Goal: Task Accomplishment & Management: Manage account settings

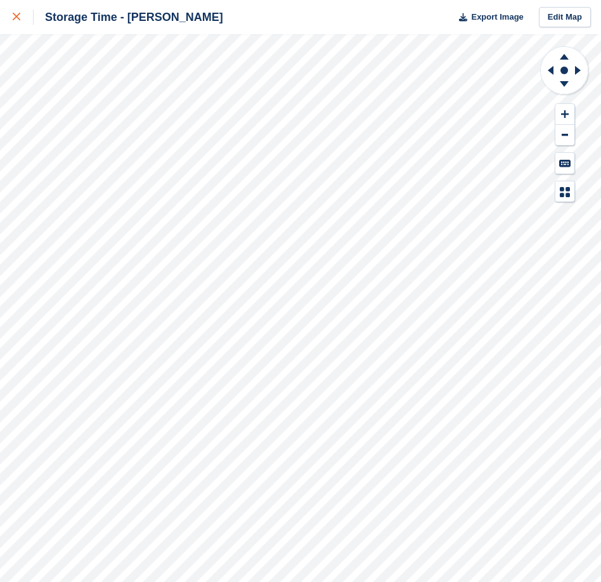
click at [20, 20] on div at bounding box center [23, 17] width 21 height 15
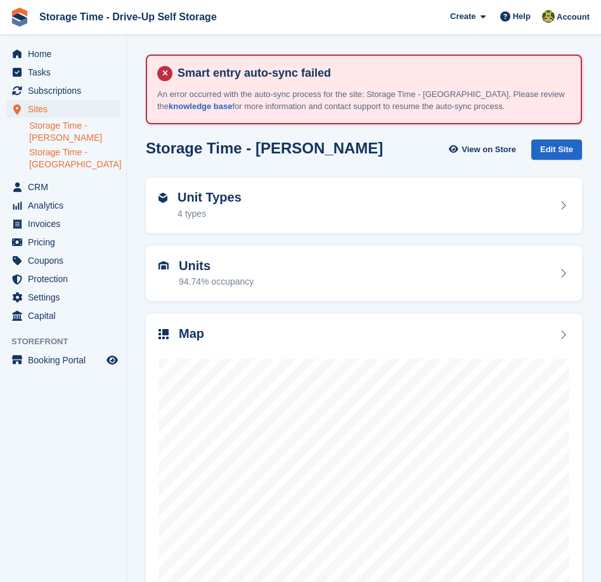
click at [76, 163] on link "Storage Time - [GEOGRAPHIC_DATA]" at bounding box center [74, 158] width 91 height 24
click at [411, 339] on div "Map" at bounding box center [363, 334] width 411 height 17
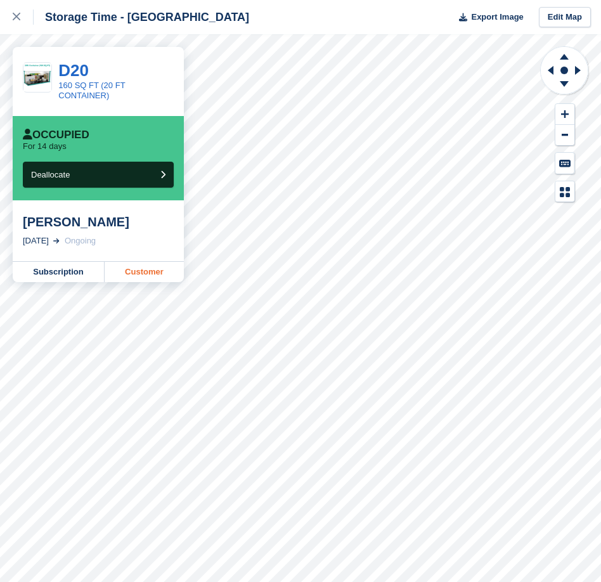
click at [138, 268] on link "Customer" at bounding box center [144, 272] width 79 height 20
click at [144, 271] on link "Customer" at bounding box center [144, 272] width 79 height 20
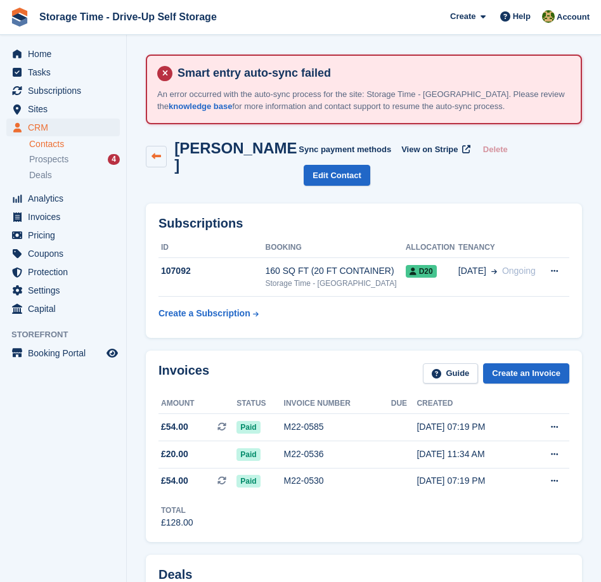
click at [153, 151] on icon at bounding box center [156, 156] width 10 height 10
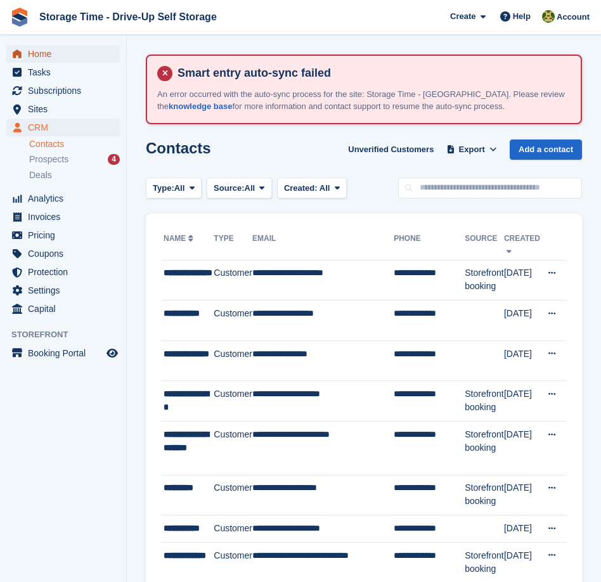
click at [63, 53] on span "Home" at bounding box center [66, 54] width 76 height 18
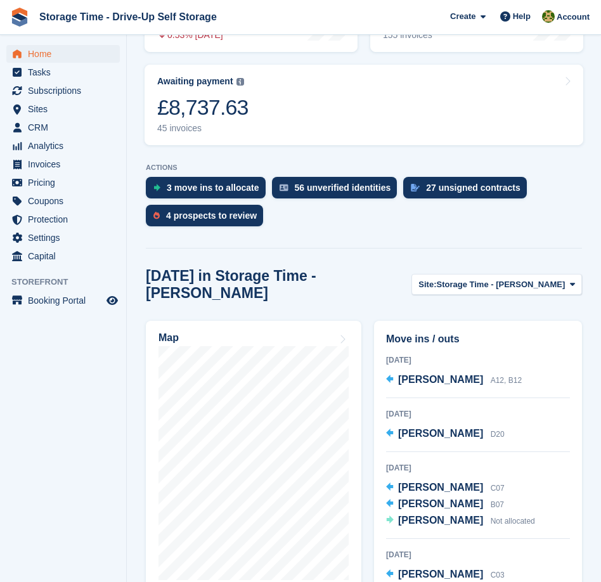
scroll to position [345, 0]
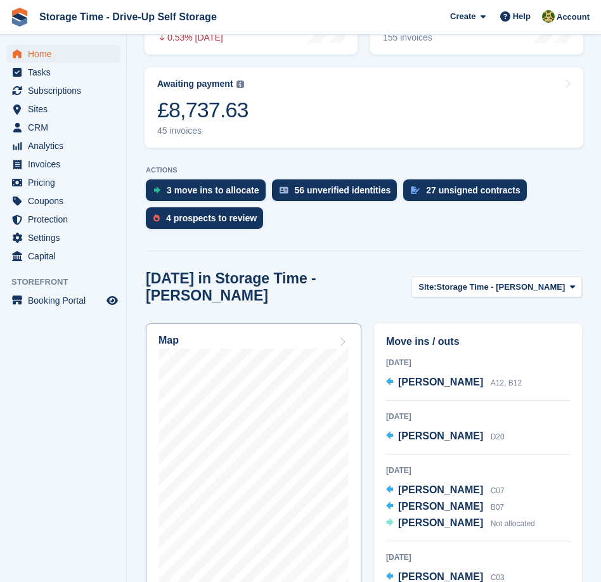
click at [237, 335] on div "Map" at bounding box center [253, 342] width 190 height 14
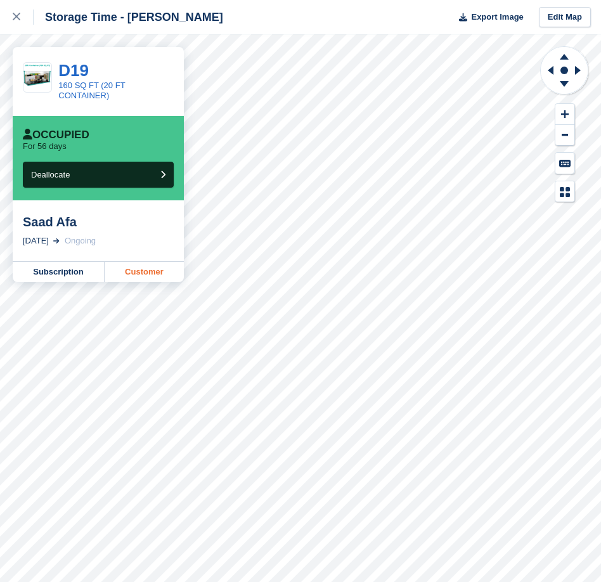
click at [126, 267] on link "Customer" at bounding box center [144, 272] width 79 height 20
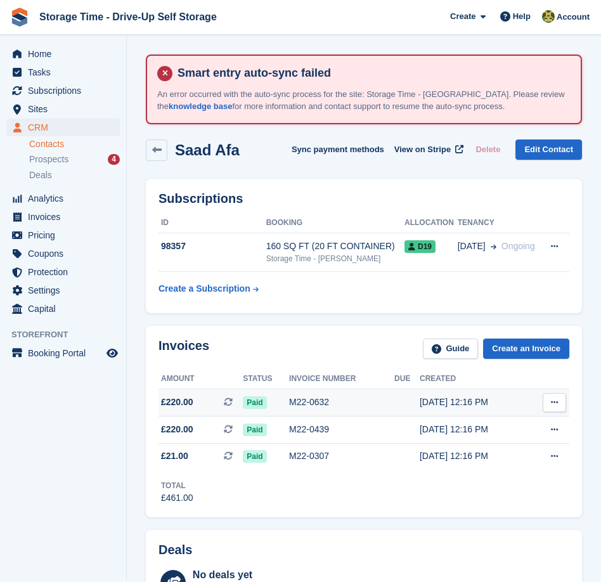
click at [310, 400] on div "M22-0632" at bounding box center [341, 401] width 105 height 13
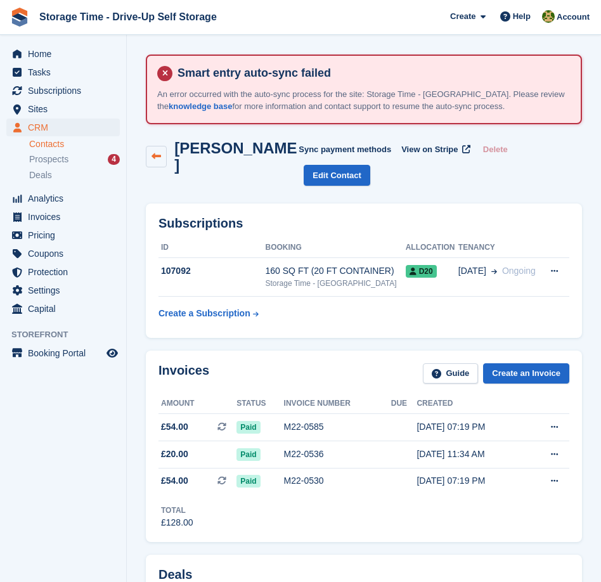
click at [153, 151] on icon at bounding box center [156, 156] width 10 height 10
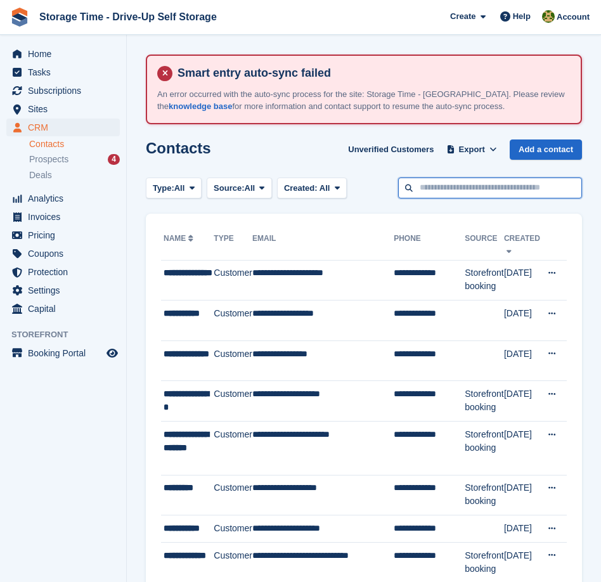
click at [508, 190] on input "text" at bounding box center [490, 187] width 184 height 21
click at [86, 87] on span "Subscriptions" at bounding box center [66, 91] width 76 height 18
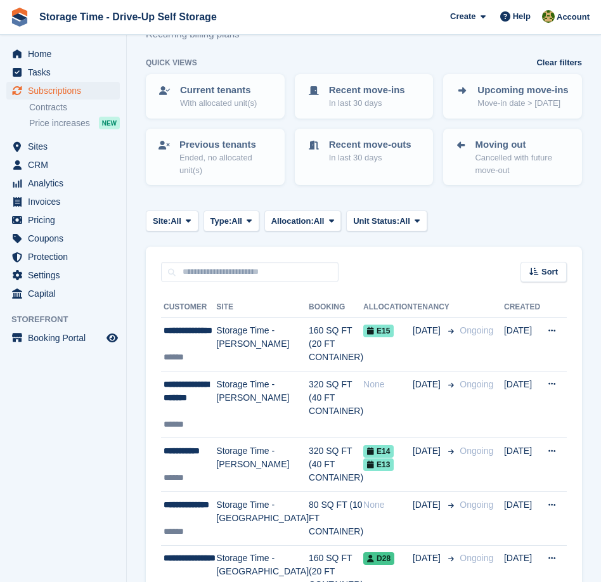
scroll to position [133, 0]
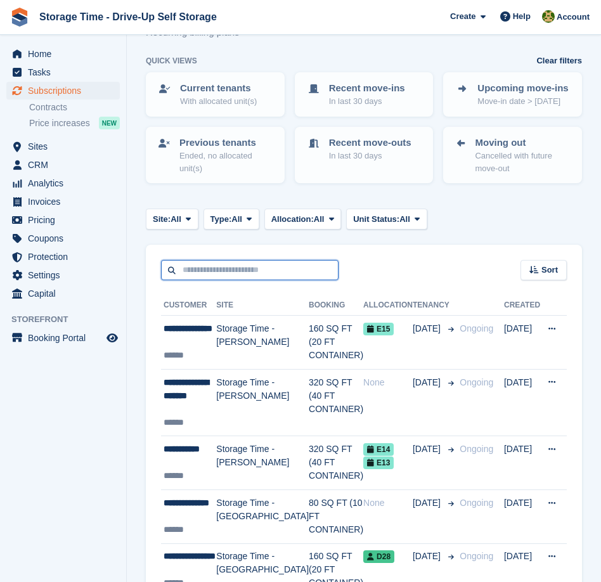
click at [264, 274] on input "text" at bounding box center [249, 270] width 177 height 21
type input "******"
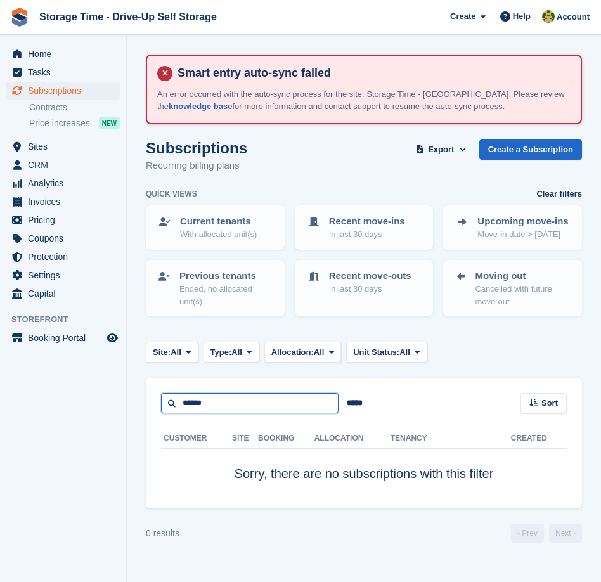
drag, startPoint x: 241, startPoint y: 406, endPoint x: 135, endPoint y: 402, distance: 105.9
click at [135, 402] on section "Smart entry auto-sync failed An error occurred with the auto-sync process for t…" at bounding box center [364, 291] width 474 height 582
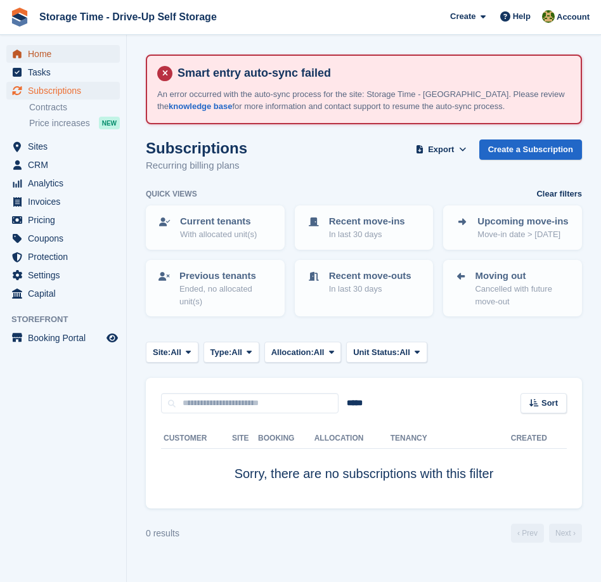
click at [58, 56] on span "Home" at bounding box center [66, 54] width 76 height 18
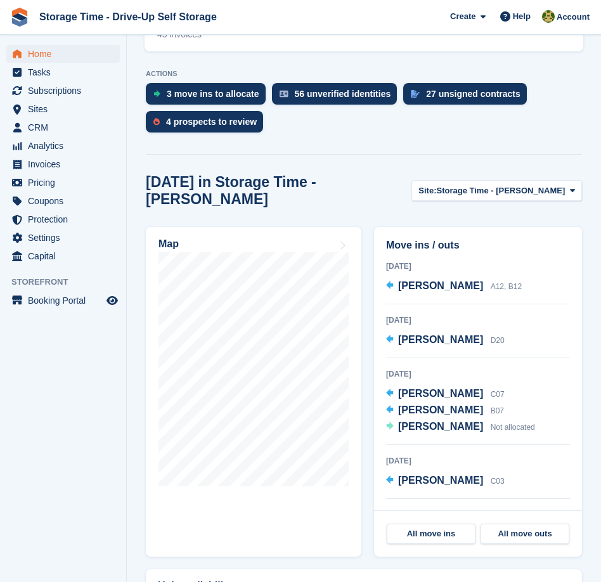
scroll to position [446, 0]
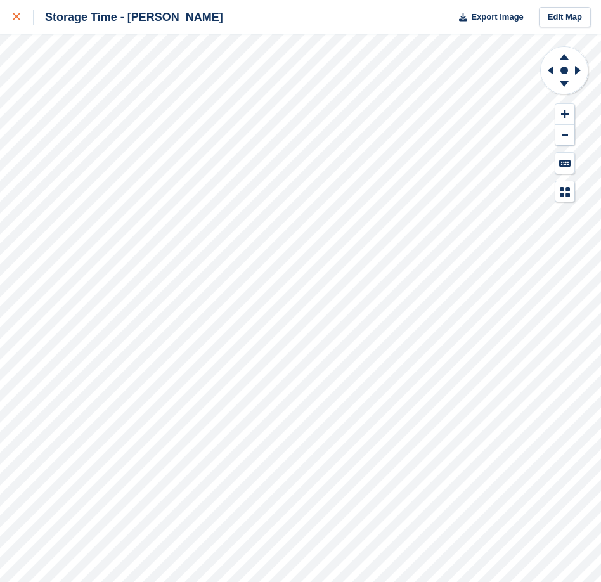
click at [8, 9] on link at bounding box center [17, 17] width 34 height 34
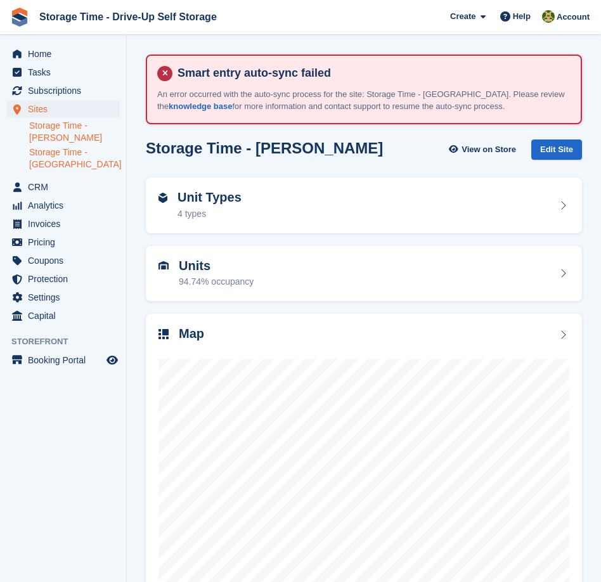
click at [84, 152] on link "Storage Time - [GEOGRAPHIC_DATA]" at bounding box center [74, 158] width 91 height 24
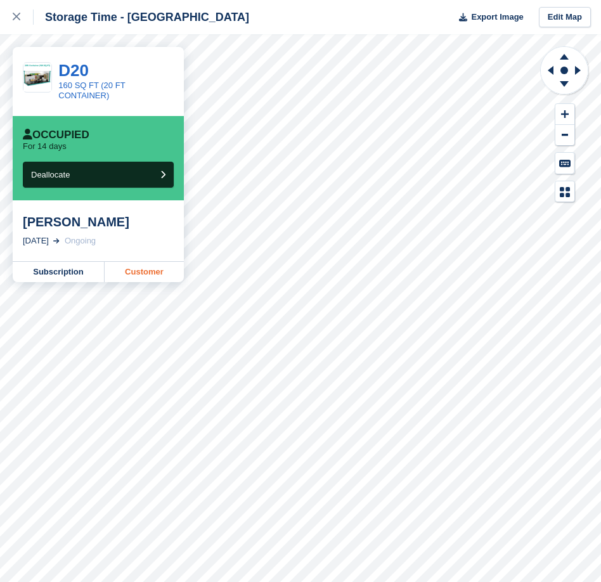
click at [151, 272] on link "Customer" at bounding box center [144, 272] width 79 height 20
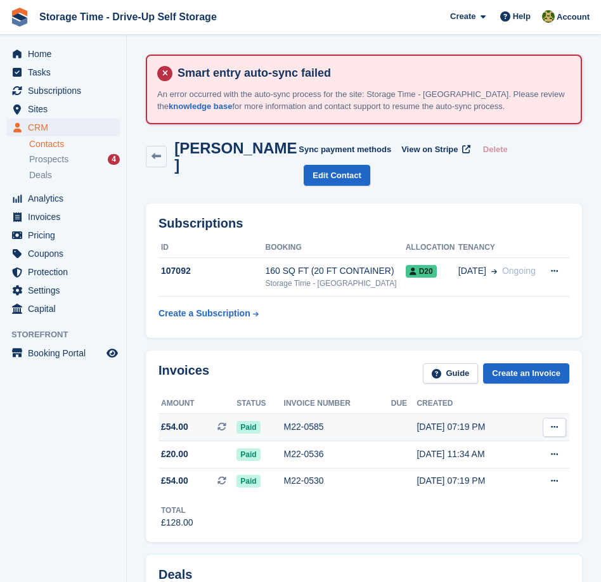
click at [295, 414] on td "M22-0585" at bounding box center [337, 427] width 107 height 27
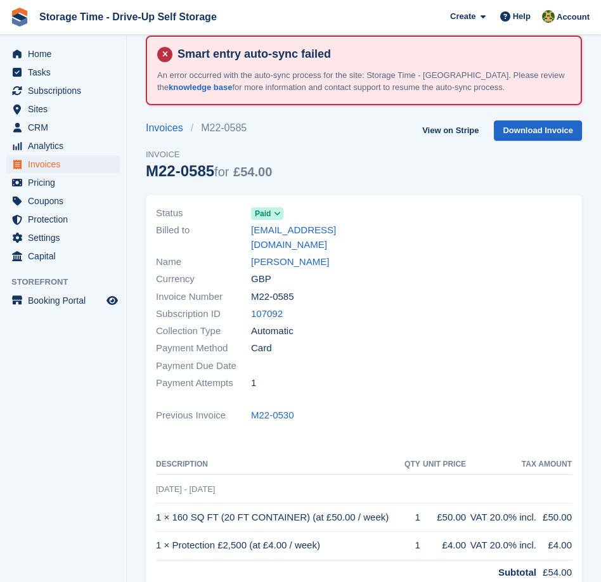
scroll to position [4, 0]
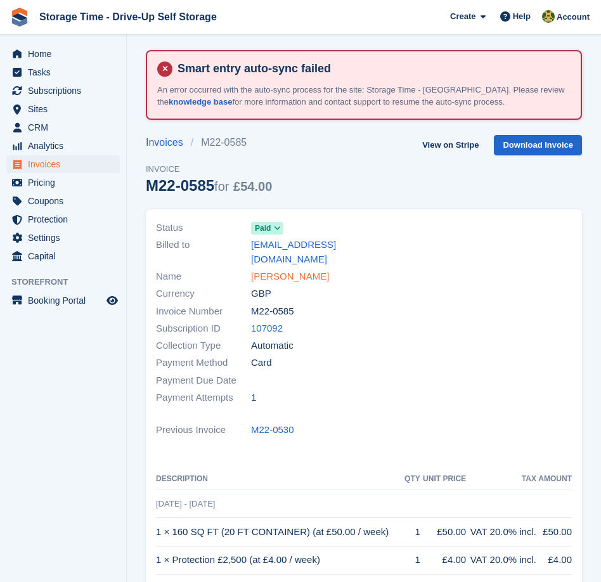
click at [267, 269] on link "[PERSON_NAME]" at bounding box center [290, 276] width 78 height 15
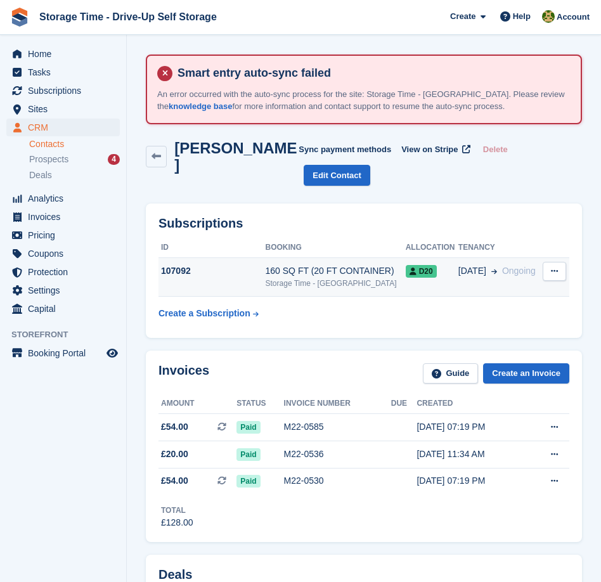
click at [555, 267] on icon at bounding box center [554, 271] width 7 height 8
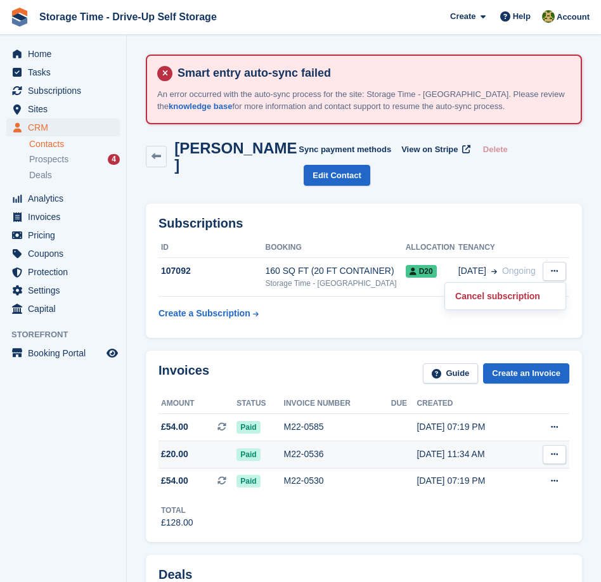
click at [383, 447] on div "M22-0536" at bounding box center [337, 453] width 107 height 13
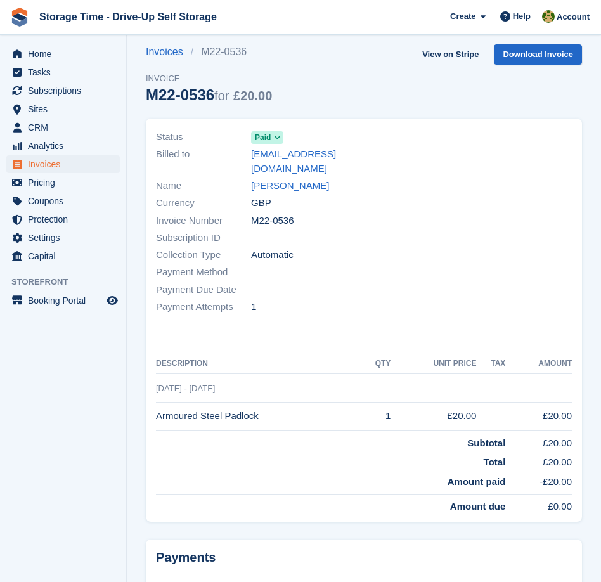
scroll to position [97, 0]
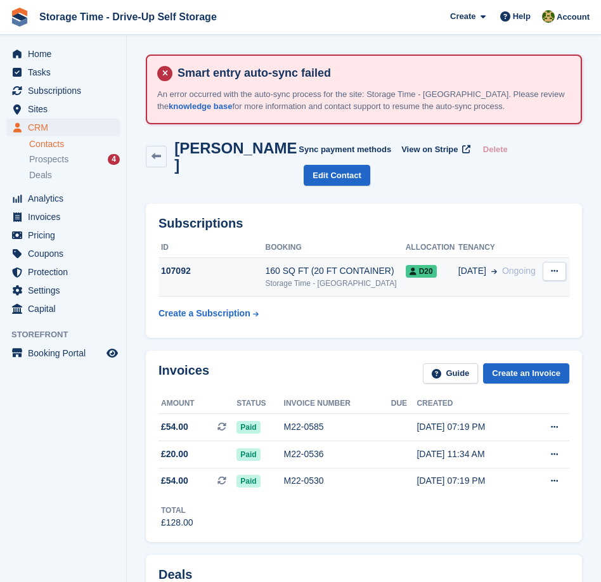
click at [555, 267] on icon at bounding box center [554, 271] width 7 height 8
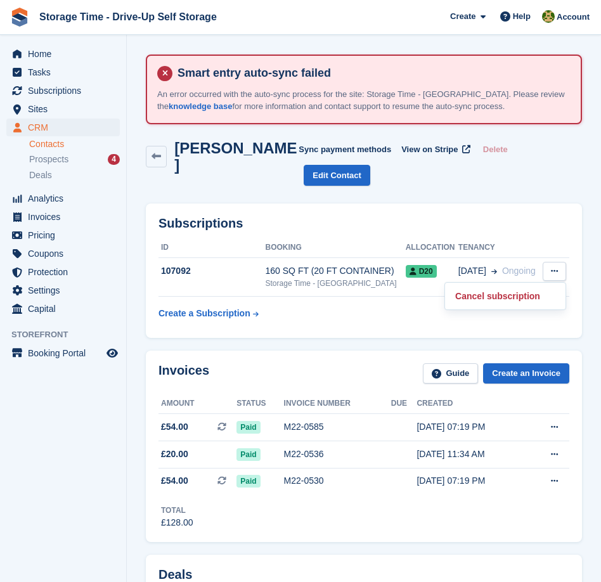
click at [517, 207] on div "Subscriptions ID Booking Allocation Tenancy 107092 160 SQ FT (20 FT CONTAINER) …" at bounding box center [364, 270] width 436 height 134
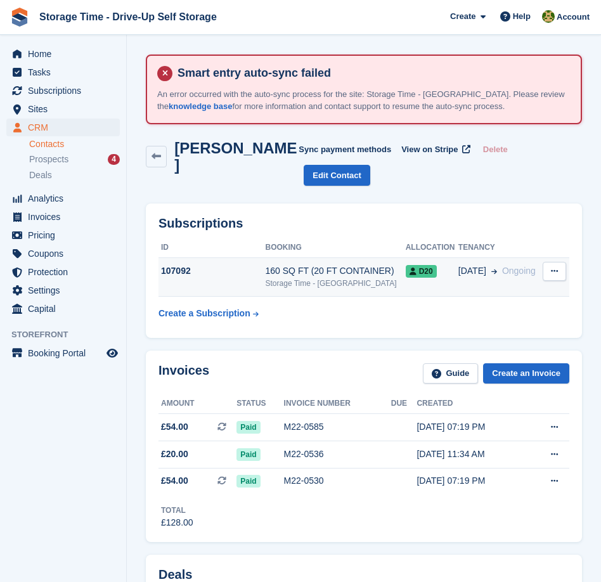
click at [301, 278] on div "Storage Time - [GEOGRAPHIC_DATA]" at bounding box center [336, 283] width 140 height 11
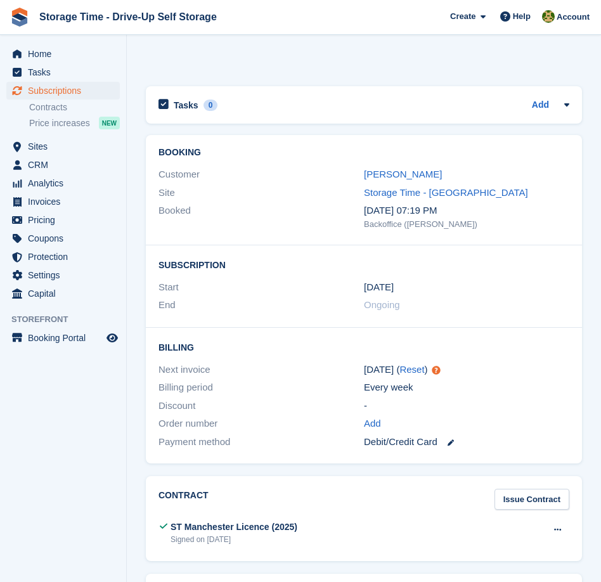
scroll to position [1218, 0]
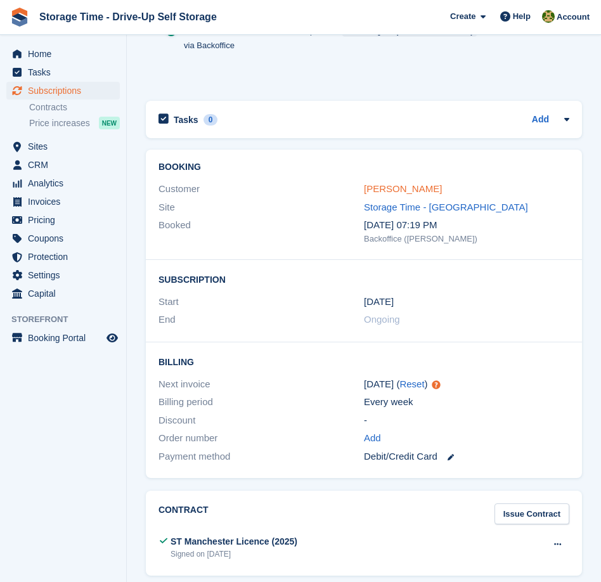
click at [395, 184] on link "[PERSON_NAME]" at bounding box center [403, 188] width 78 height 11
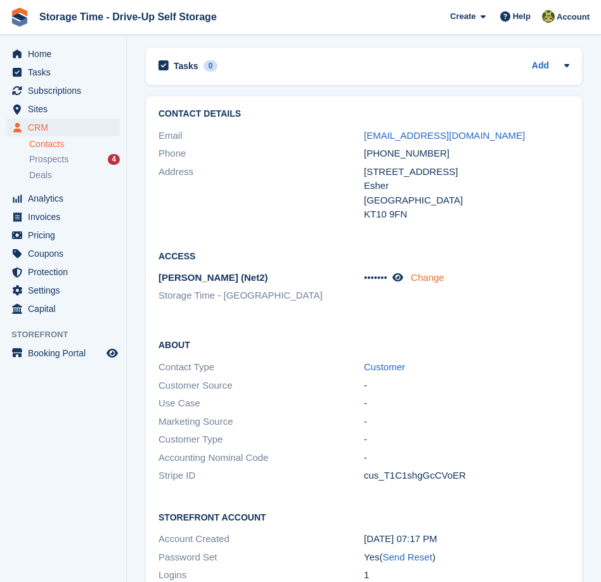
scroll to position [1269, 0]
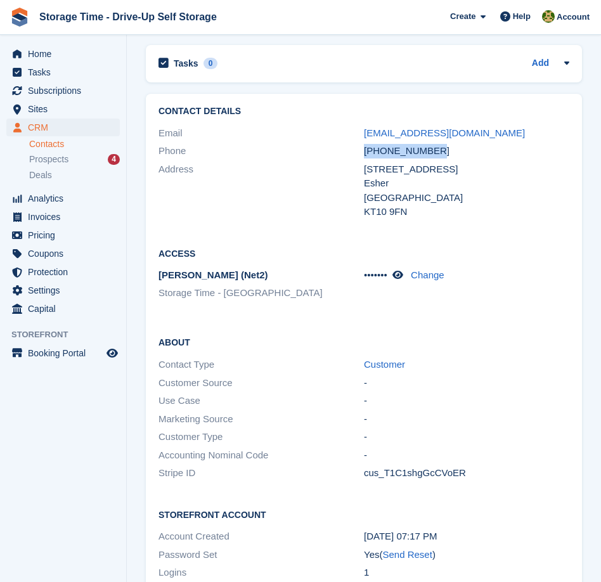
drag, startPoint x: 451, startPoint y: 144, endPoint x: 344, endPoint y: 145, distance: 106.5
click at [344, 145] on div "Phone +447563023748" at bounding box center [363, 151] width 411 height 18
copy div "+447563023748"
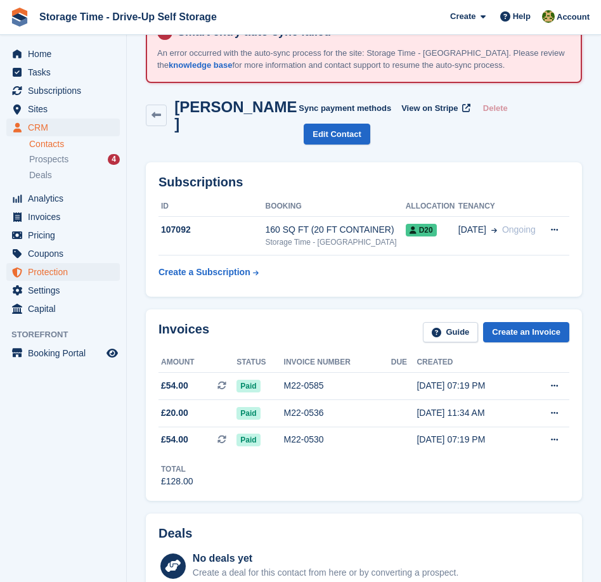
scroll to position [0, 0]
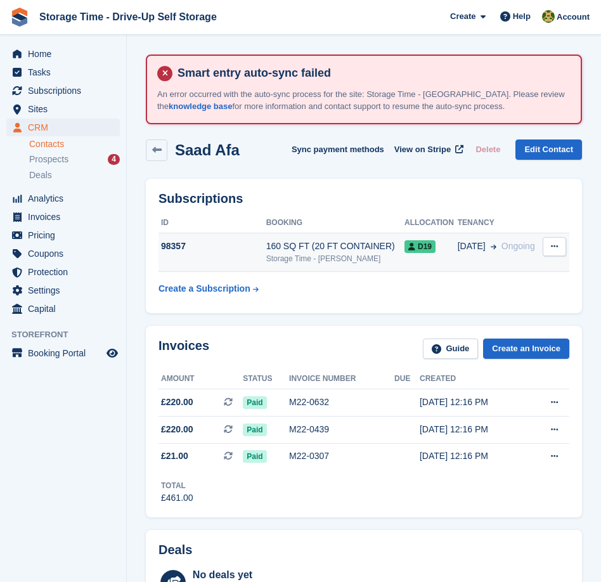
click at [335, 262] on div "Storage Time - [PERSON_NAME]" at bounding box center [335, 258] width 138 height 11
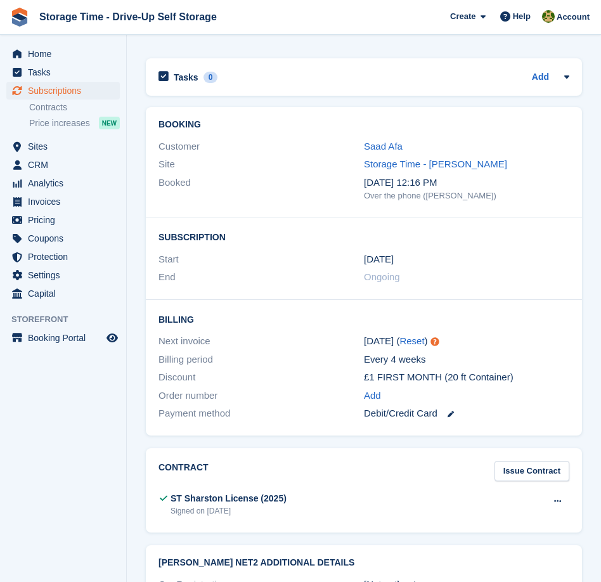
scroll to position [1388, 0]
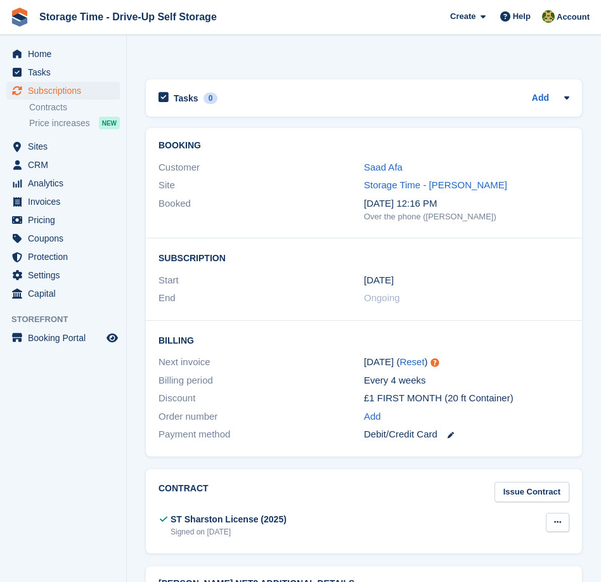
click at [554, 525] on icon at bounding box center [557, 522] width 7 height 8
click at [512, 550] on p "View" at bounding box center [508, 547] width 110 height 16
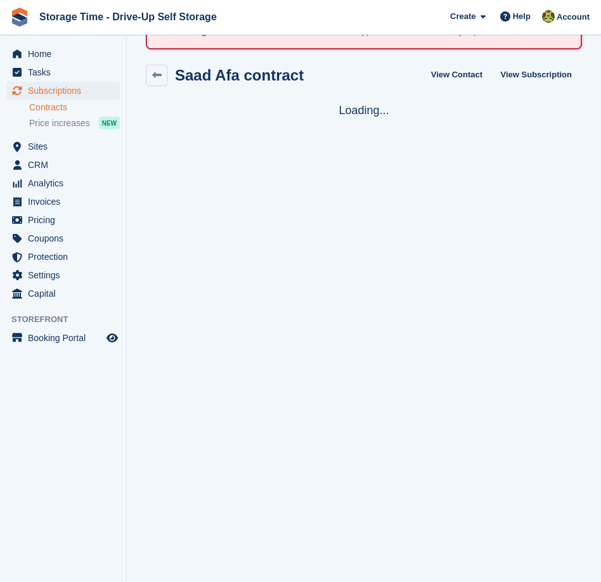
scroll to position [86, 0]
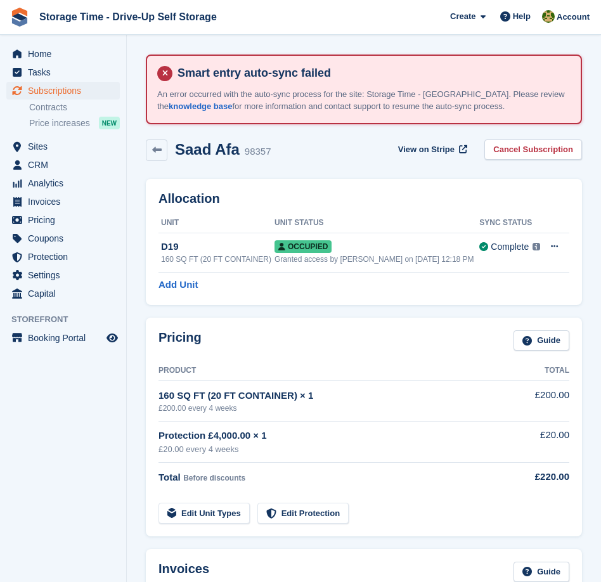
scroll to position [1388, 0]
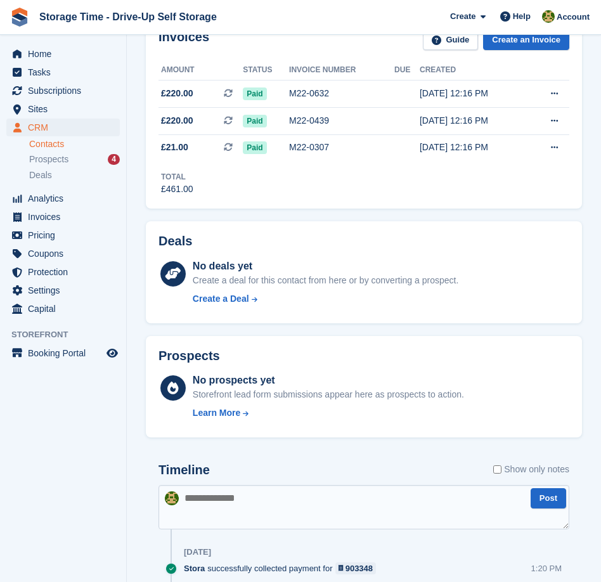
scroll to position [310, 0]
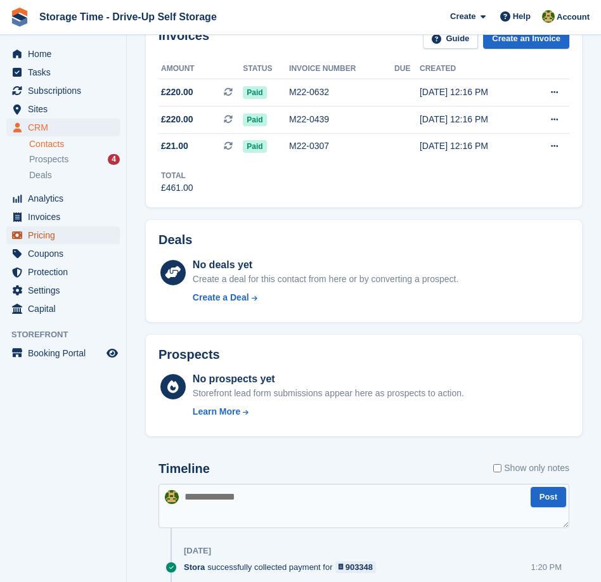
click at [80, 233] on span "Pricing" at bounding box center [66, 235] width 76 height 18
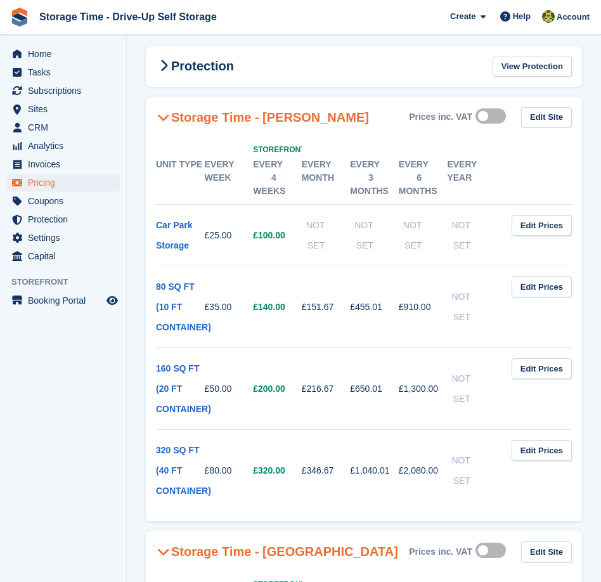
scroll to position [146, 0]
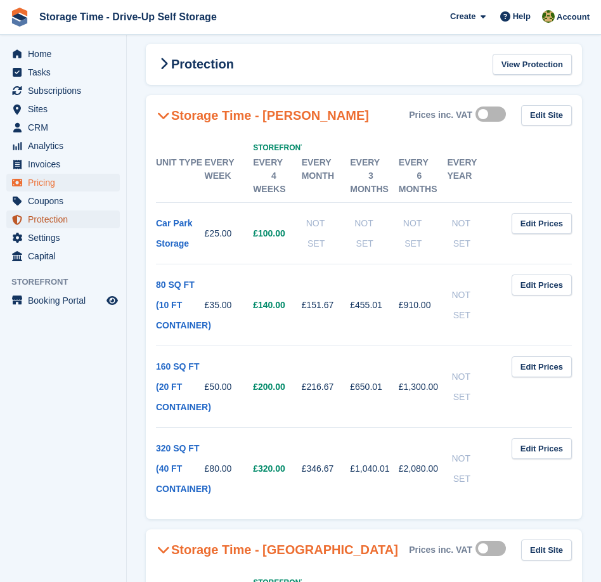
click at [70, 215] on span "Protection" at bounding box center [66, 219] width 76 height 18
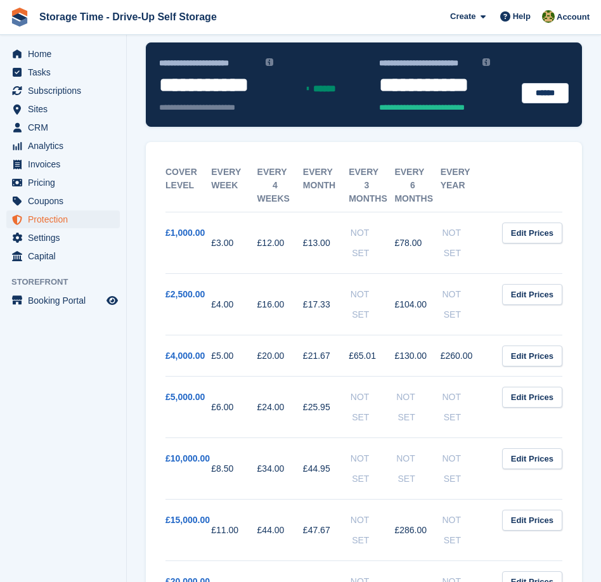
scroll to position [202, 0]
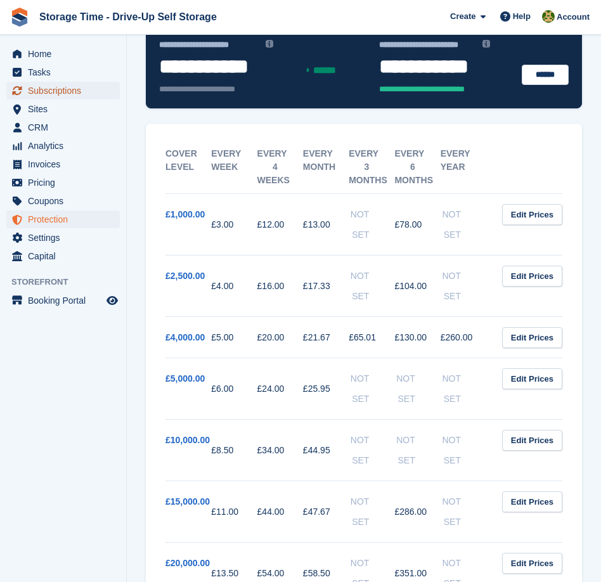
click at [77, 91] on span "Subscriptions" at bounding box center [66, 91] width 76 height 18
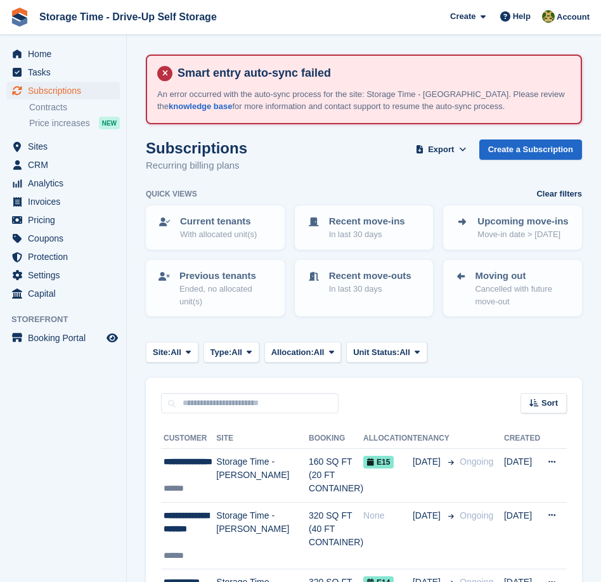
click at [237, 382] on div "Sort Sort by Customer name Date created Move in date Move out date Created (old…" at bounding box center [364, 396] width 436 height 36
click at [237, 401] on input "text" at bounding box center [249, 403] width 177 height 21
type input "****"
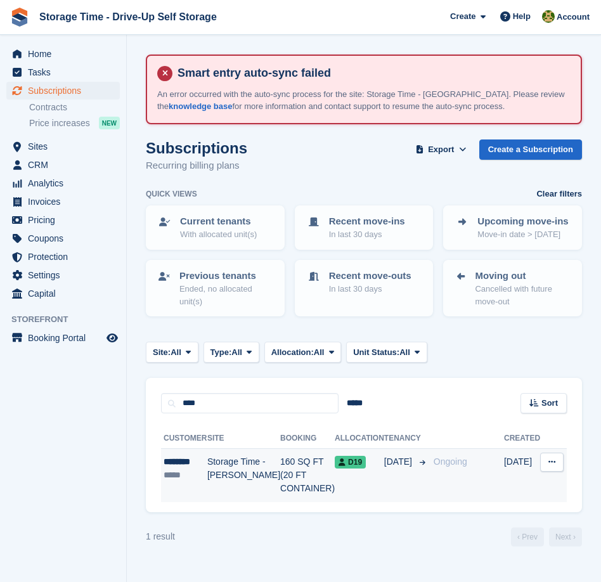
click at [280, 462] on td "160 SQ FT (20 FT CONTAINER)" at bounding box center [307, 475] width 55 height 53
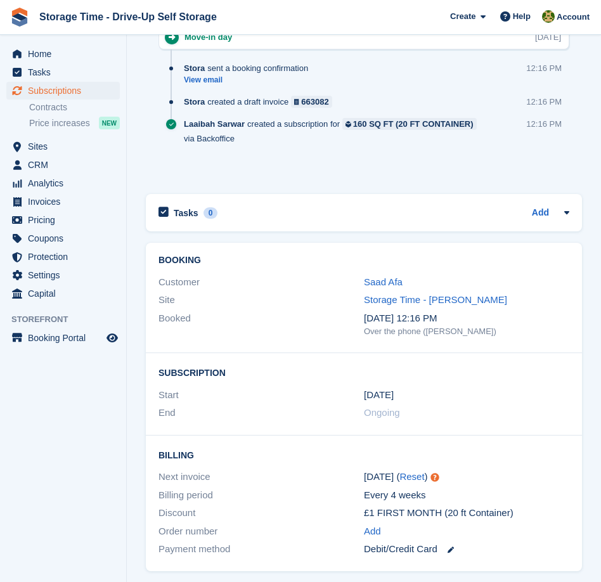
scroll to position [1278, 0]
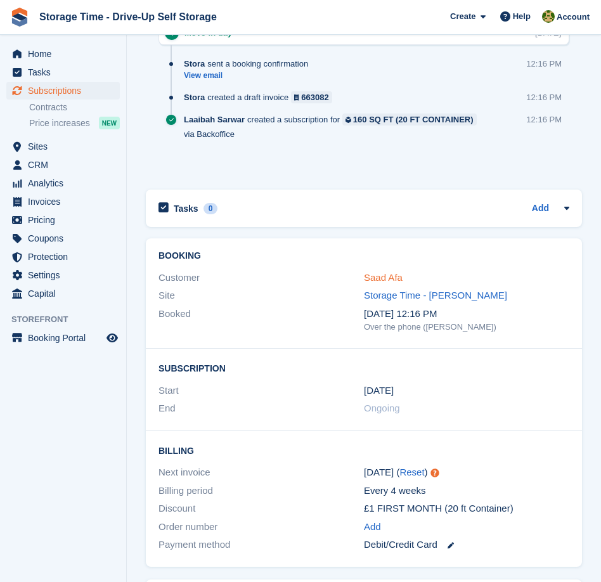
click at [369, 276] on link "Saad Afa" at bounding box center [383, 277] width 39 height 11
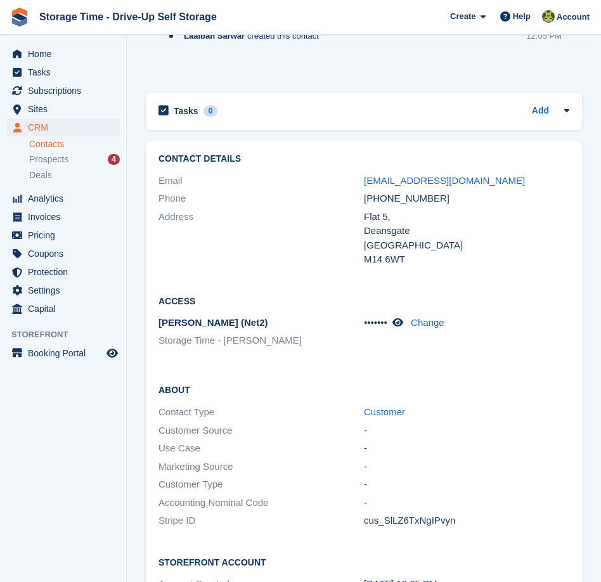
scroll to position [1263, 0]
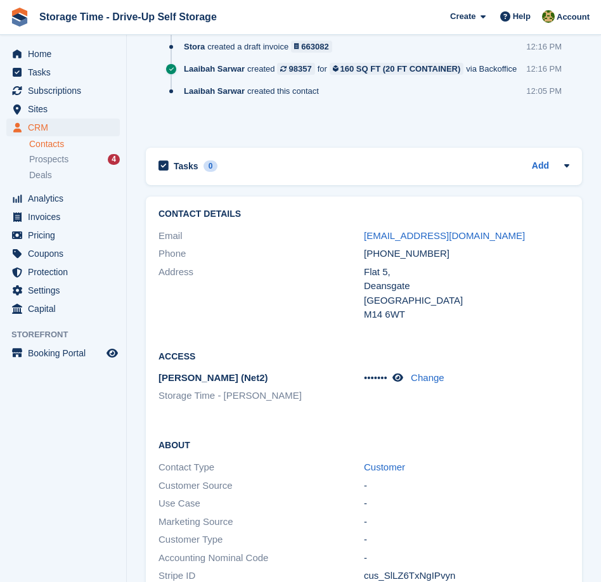
click at [305, 237] on div "Contact Details Email [EMAIL_ADDRESS][DOMAIN_NAME] Phone [PHONE_NUMBER] Address…" at bounding box center [364, 266] width 436 height 140
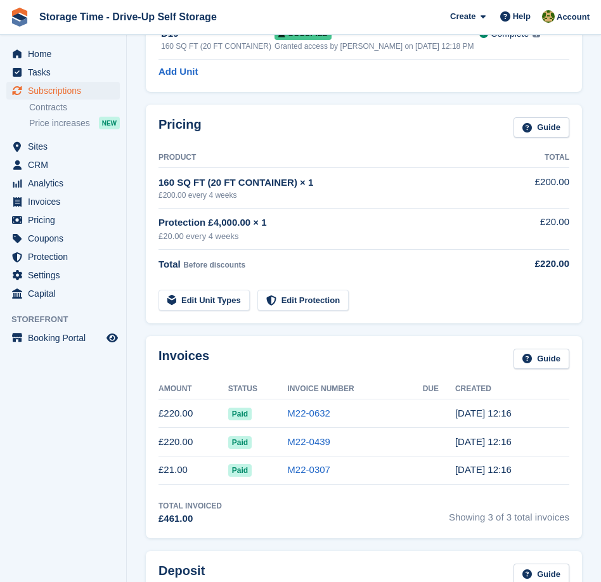
scroll to position [1278, 0]
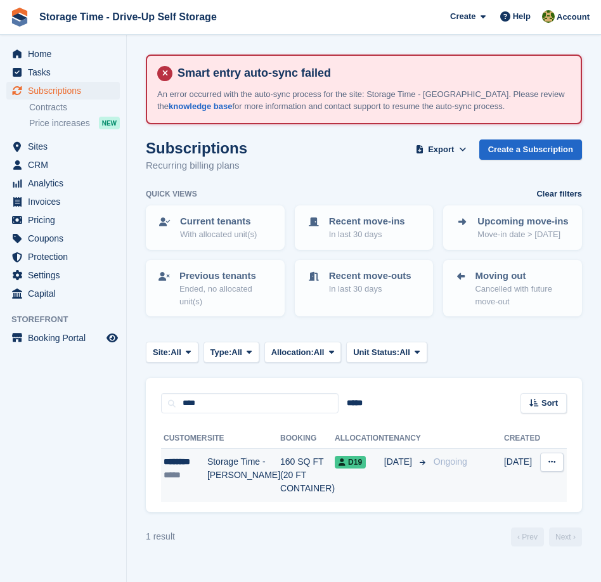
click at [364, 470] on td "D19" at bounding box center [359, 475] width 49 height 53
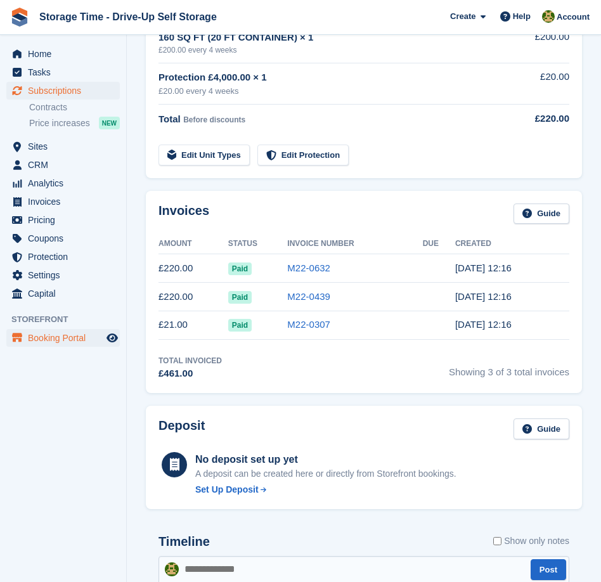
scroll to position [349, 0]
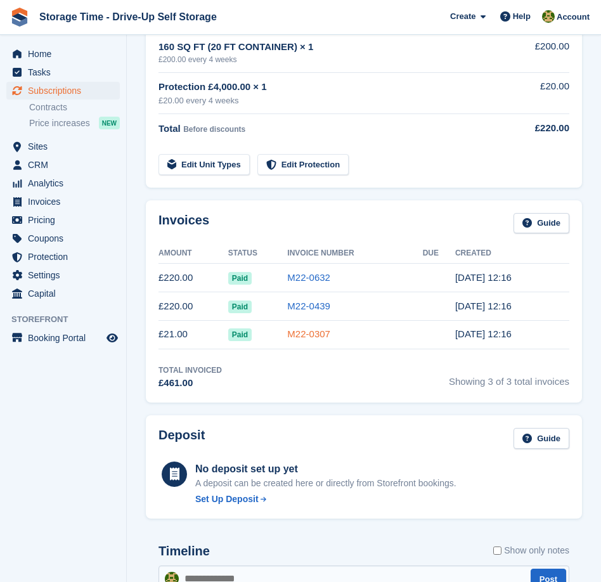
click at [312, 333] on link "M22-0307" at bounding box center [308, 333] width 43 height 11
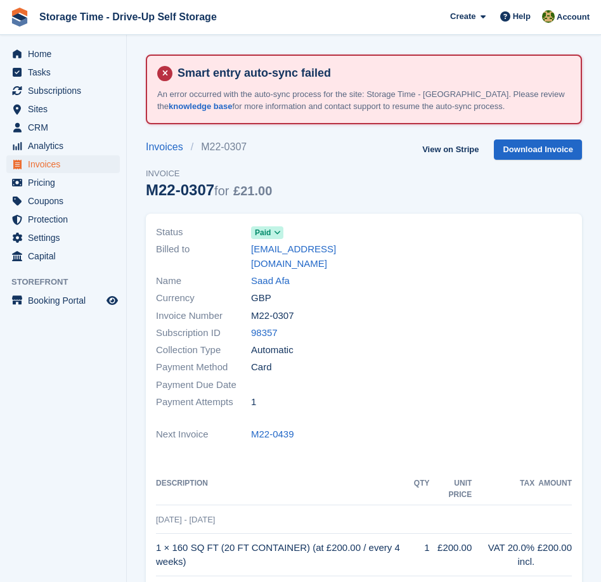
click at [360, 437] on div "Status Paid Billed to [EMAIL_ADDRESS][DOMAIN_NAME] Name Saad Afa Currency GBP I…" at bounding box center [364, 488] width 436 height 549
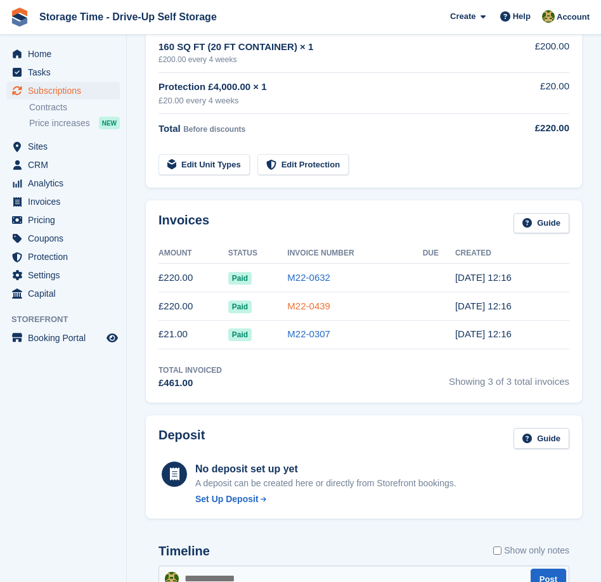
click at [301, 306] on link "M22-0439" at bounding box center [308, 305] width 43 height 11
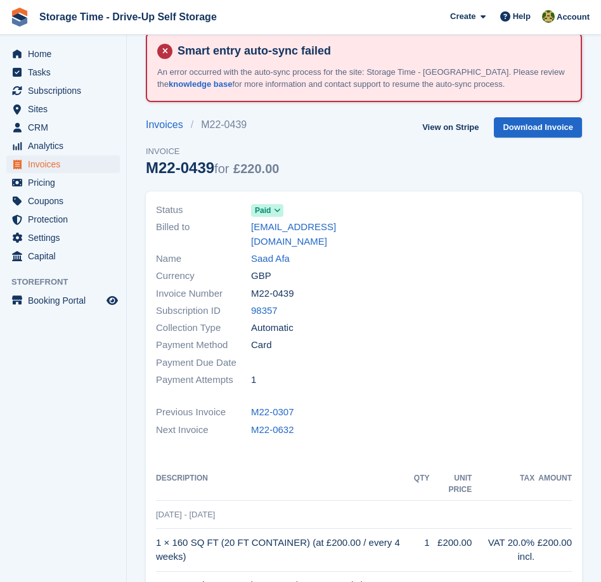
scroll to position [26, 0]
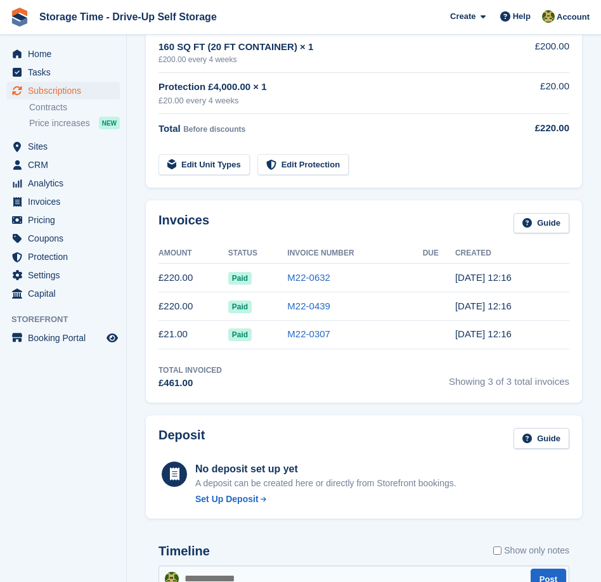
scroll to position [381, 0]
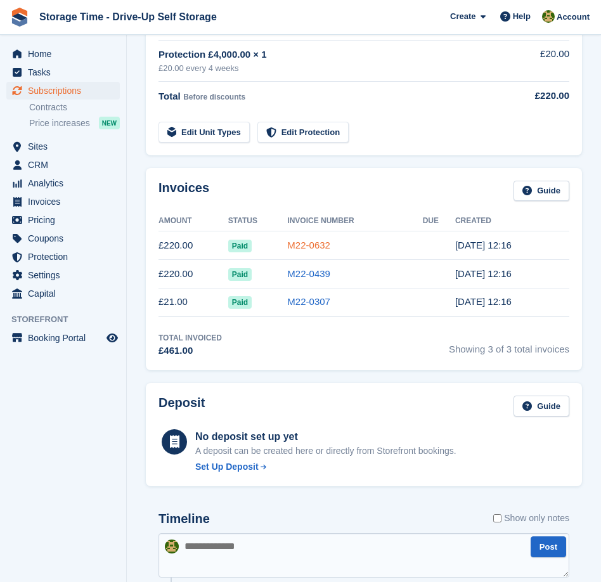
click at [311, 247] on link "M22-0632" at bounding box center [308, 245] width 43 height 11
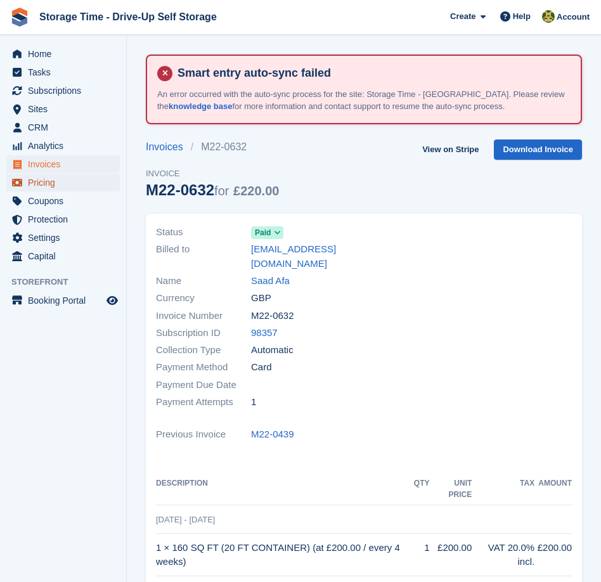
click at [61, 180] on span "Pricing" at bounding box center [66, 183] width 76 height 18
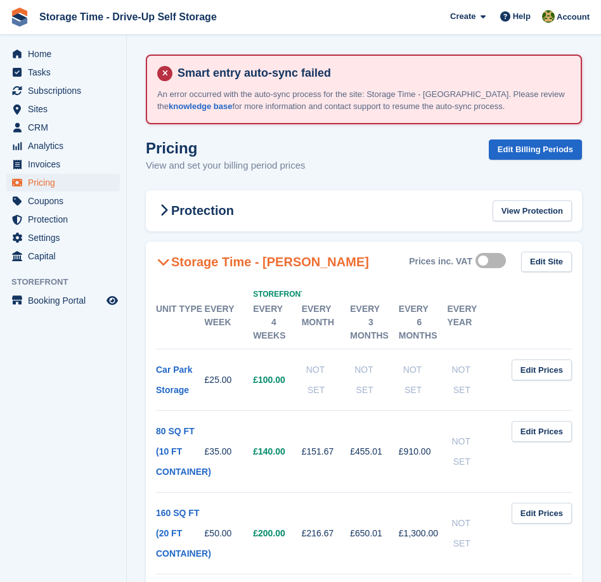
drag, startPoint x: 235, startPoint y: 456, endPoint x: 205, endPoint y: 456, distance: 29.2
click at [205, 456] on td "£35.00" at bounding box center [229, 452] width 49 height 82
click at [214, 439] on td "£35.00" at bounding box center [229, 452] width 49 height 82
click at [93, 84] on span "Subscriptions" at bounding box center [66, 91] width 76 height 18
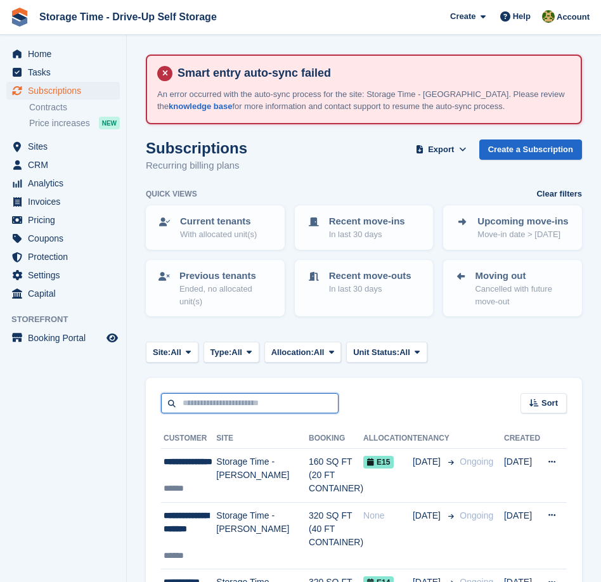
click at [273, 399] on input "text" at bounding box center [249, 403] width 177 height 21
type input "****"
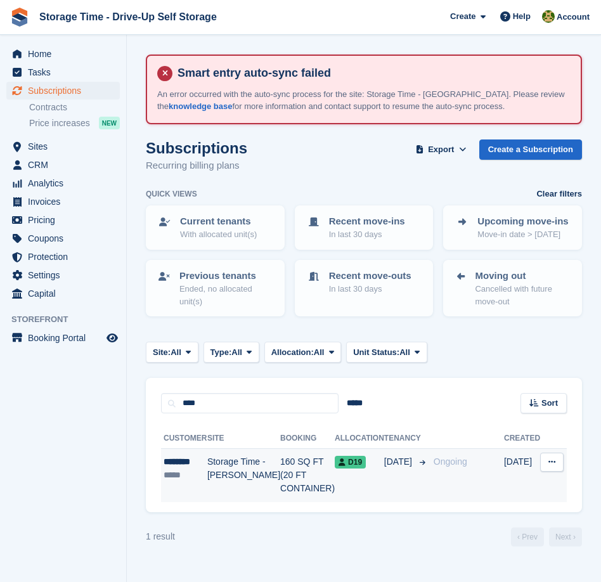
click at [280, 470] on td "160 SQ FT (20 FT CONTAINER)" at bounding box center [307, 475] width 55 height 53
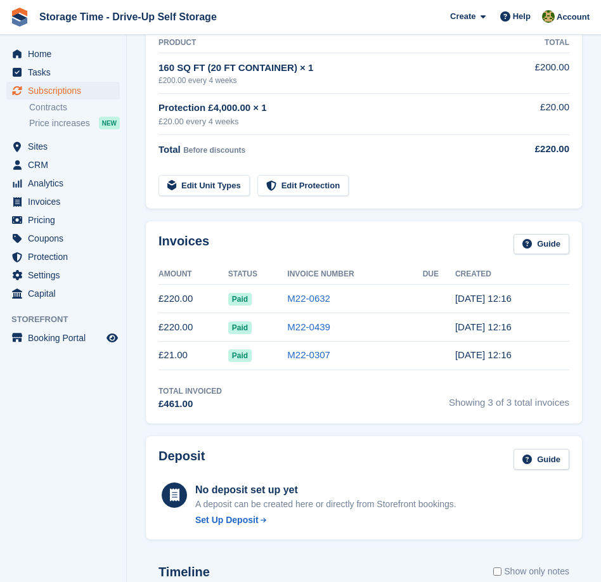
scroll to position [324, 0]
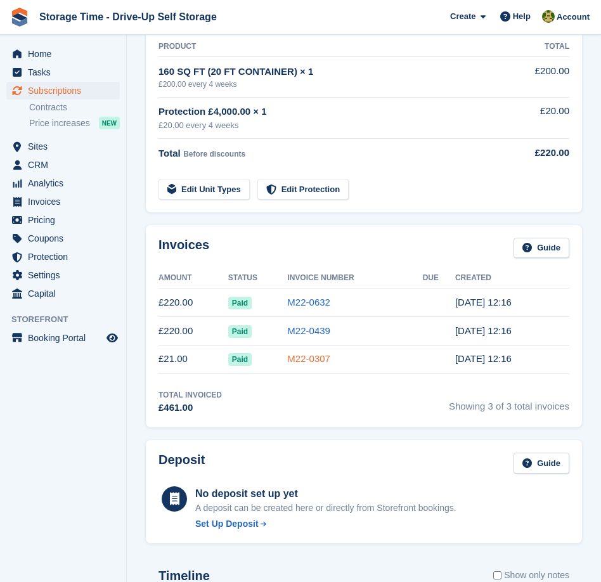
click at [313, 359] on link "M22-0307" at bounding box center [308, 358] width 43 height 11
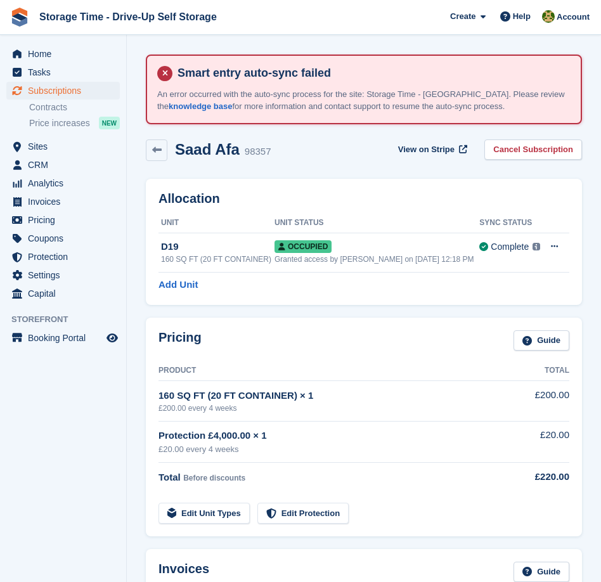
scroll to position [324, 0]
